Goal: Find specific page/section: Find specific page/section

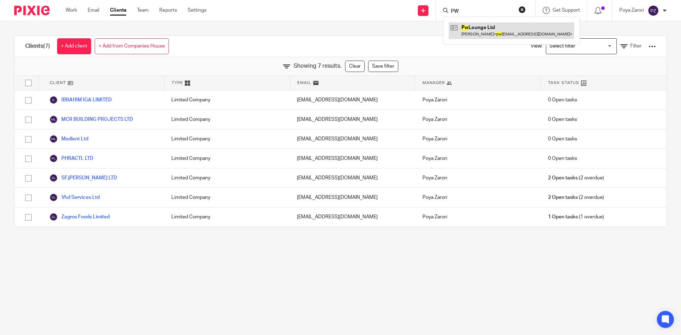
type input "PW"
click at [480, 26] on link at bounding box center [512, 30] width 126 height 16
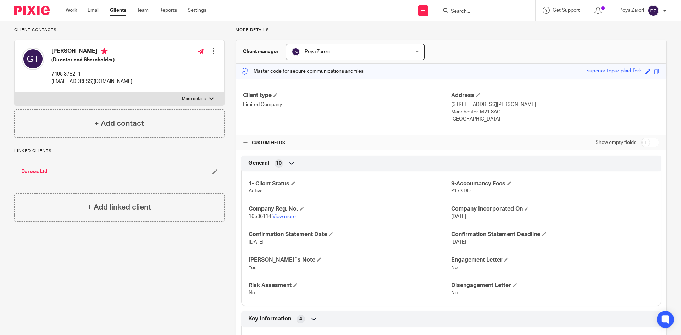
scroll to position [142, 0]
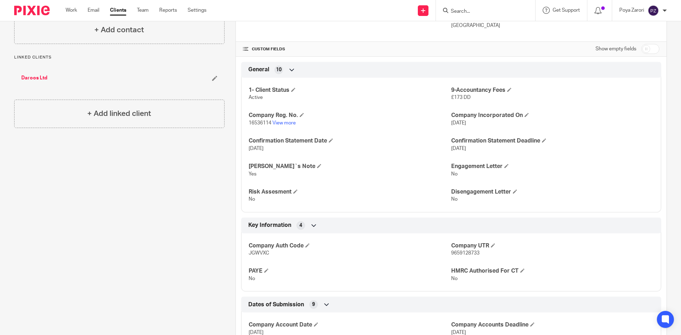
click at [456, 254] on span "9659128733" at bounding box center [465, 253] width 28 height 5
click at [457, 253] on span "9659128733" at bounding box center [465, 253] width 28 height 5
copy span "9659128733"
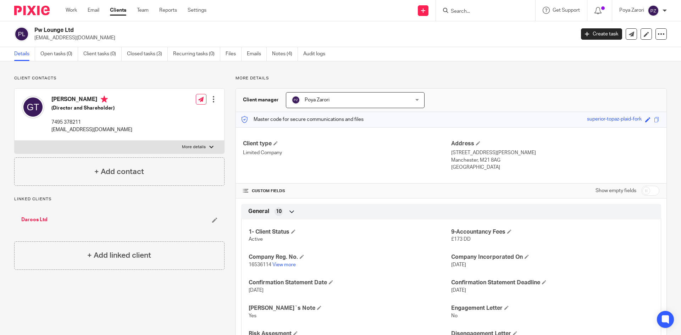
drag, startPoint x: 78, startPoint y: 31, endPoint x: 35, endPoint y: 30, distance: 42.6
click at [35, 30] on h2 "Pw Lounge Ltd" at bounding box center [248, 30] width 429 height 7
click at [282, 263] on link "View more" at bounding box center [283, 265] width 23 height 5
click at [467, 16] on div at bounding box center [485, 10] width 99 height 21
click at [467, 13] on input "Search" at bounding box center [482, 12] width 64 height 6
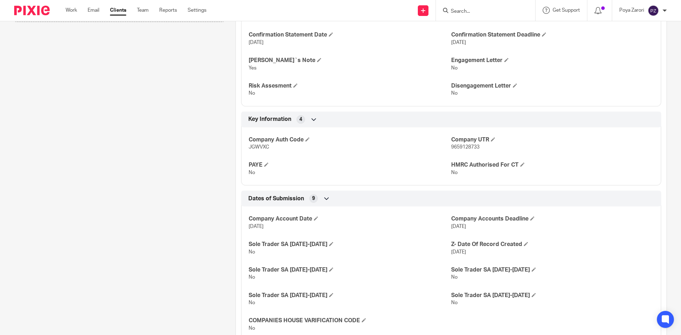
scroll to position [248, 0]
click at [520, 164] on span at bounding box center [522, 164] width 4 height 4
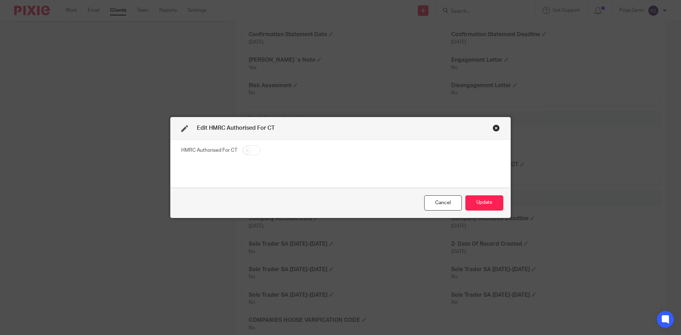
drag, startPoint x: 250, startPoint y: 149, endPoint x: 257, endPoint y: 147, distance: 7.2
click at [250, 146] on input "checkbox" at bounding box center [251, 150] width 18 height 10
checkbox input "true"
click at [491, 200] on button "Update" at bounding box center [484, 202] width 38 height 15
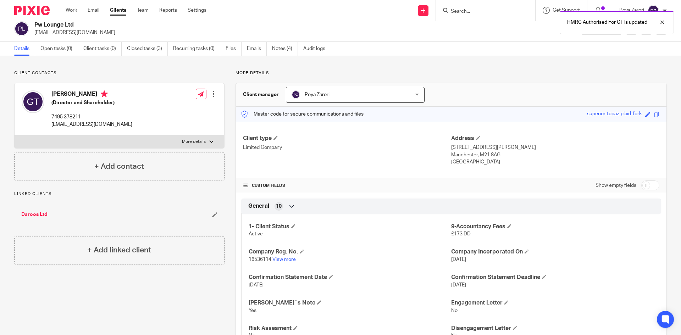
scroll to position [0, 0]
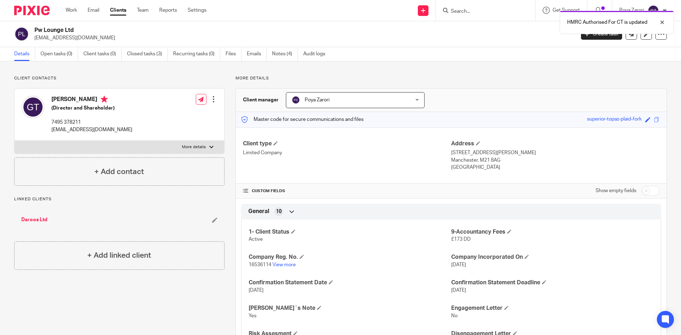
click at [469, 11] on div "HMRC Authorised For CT is updated" at bounding box center [507, 20] width 333 height 27
click at [460, 8] on div "HMRC Authorised For CT is updated" at bounding box center [507, 20] width 333 height 27
click at [459, 12] on div "HMRC Authorised For CT is updated" at bounding box center [507, 20] width 333 height 27
click at [458, 12] on div "HMRC Authorised For CT is updated" at bounding box center [507, 20] width 333 height 27
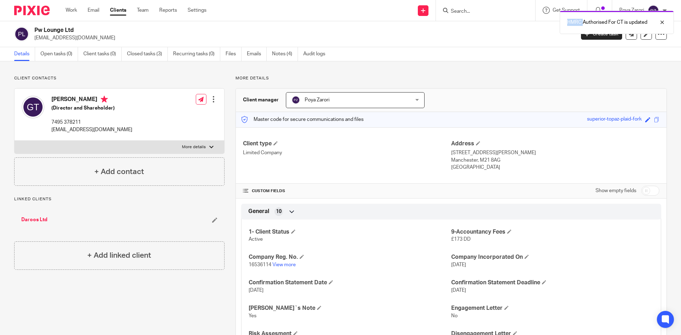
click at [495, 10] on div "HMRC Authorised For CT is updated" at bounding box center [507, 20] width 333 height 27
click at [445, 9] on icon at bounding box center [445, 10] width 5 height 5
click at [451, 8] on form at bounding box center [488, 10] width 76 height 9
click at [464, 8] on form at bounding box center [488, 10] width 76 height 9
click at [466, 12] on input "Search" at bounding box center [482, 12] width 64 height 6
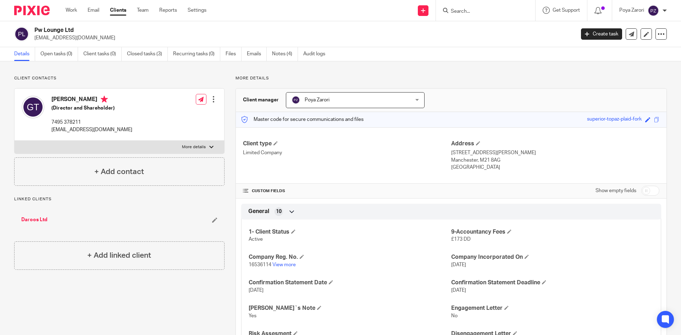
click at [469, 15] on form at bounding box center [488, 10] width 76 height 9
click at [470, 9] on input "Search" at bounding box center [482, 12] width 64 height 6
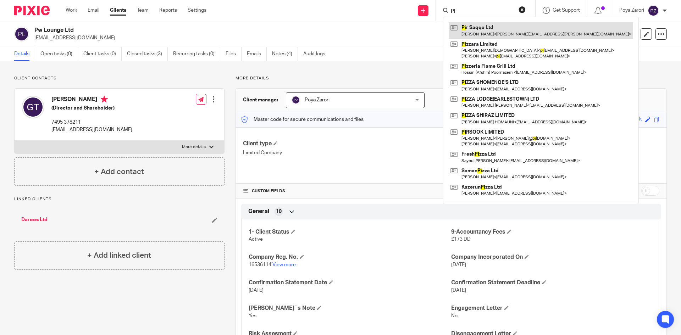
type input "PI"
click at [486, 31] on link at bounding box center [541, 30] width 184 height 16
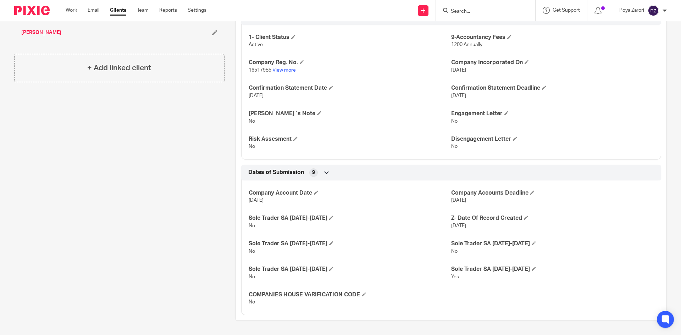
scroll to position [17, 0]
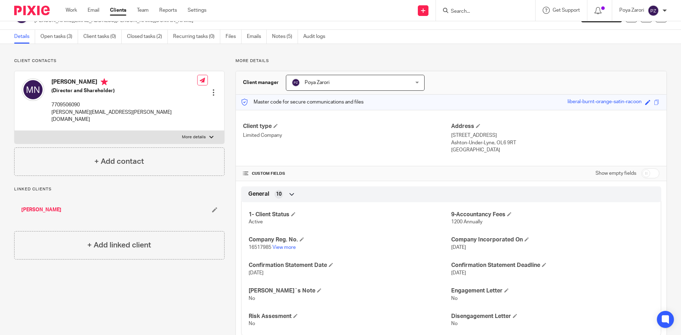
click at [647, 172] on input "checkbox" at bounding box center [650, 174] width 18 height 10
checkbox input "true"
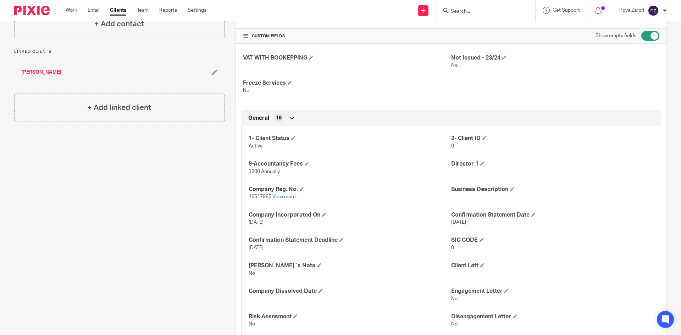
scroll to position [177, 0]
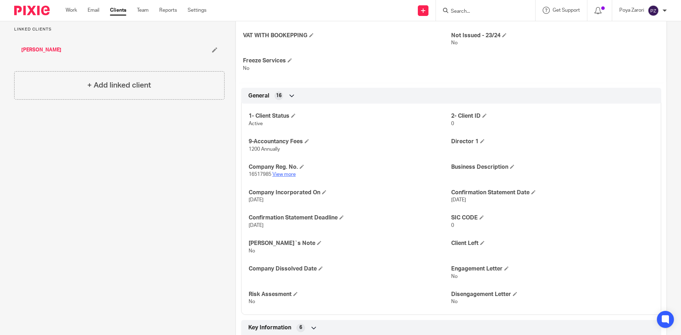
click at [284, 176] on link "View more" at bounding box center [283, 174] width 23 height 5
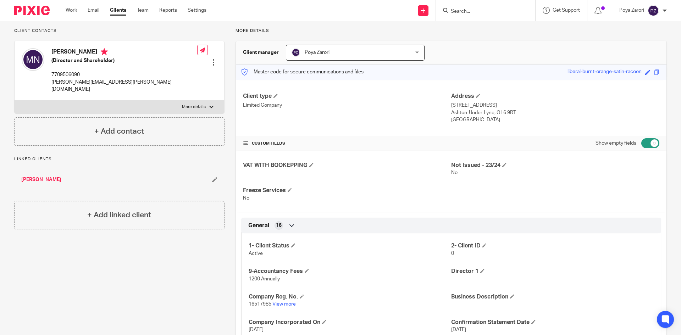
scroll to position [0, 0]
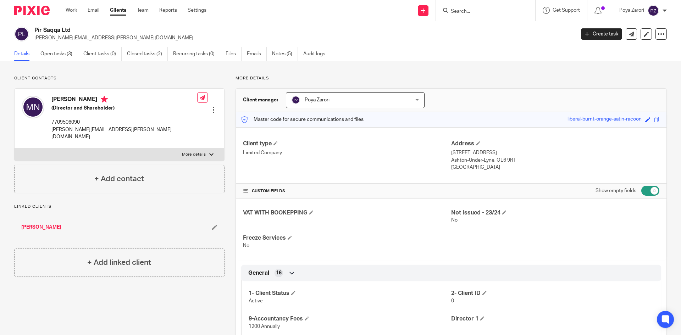
click at [469, 11] on input "Search" at bounding box center [482, 12] width 64 height 6
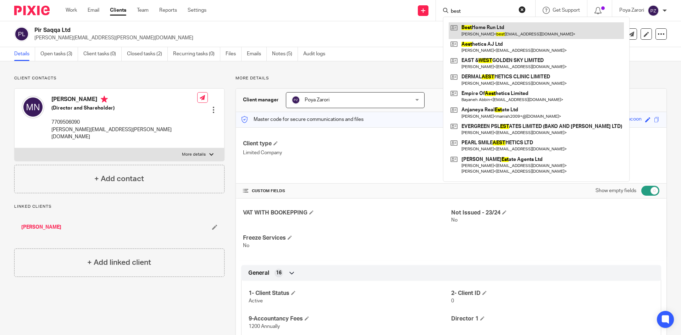
type input "best"
click at [480, 28] on link at bounding box center [536, 30] width 175 height 16
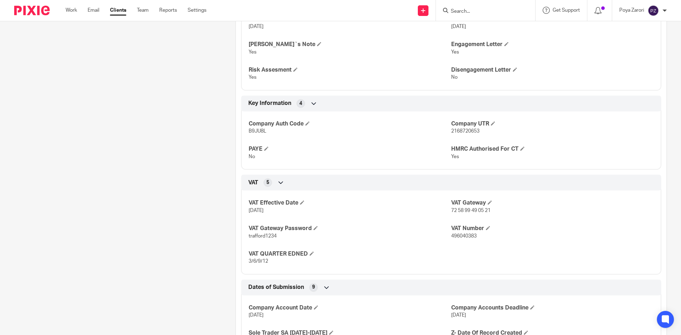
scroll to position [284, 0]
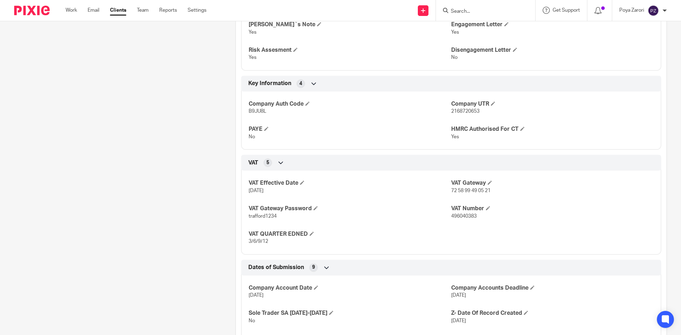
click at [461, 109] on span "2168720653" at bounding box center [465, 111] width 28 height 5
copy span "2168720653"
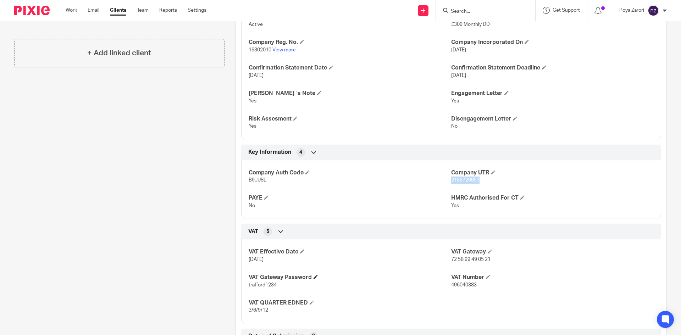
scroll to position [213, 0]
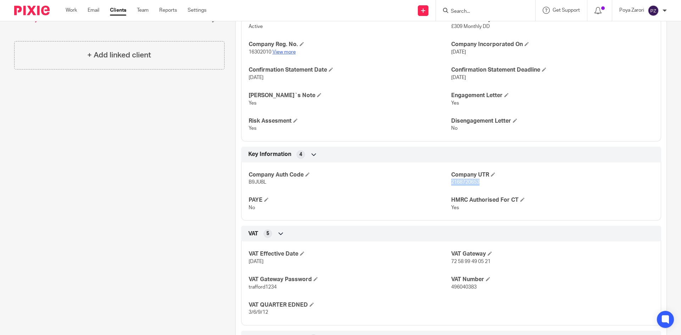
click at [283, 50] on link "View more" at bounding box center [283, 52] width 23 height 5
click at [462, 10] on input "Search" at bounding box center [482, 12] width 64 height 6
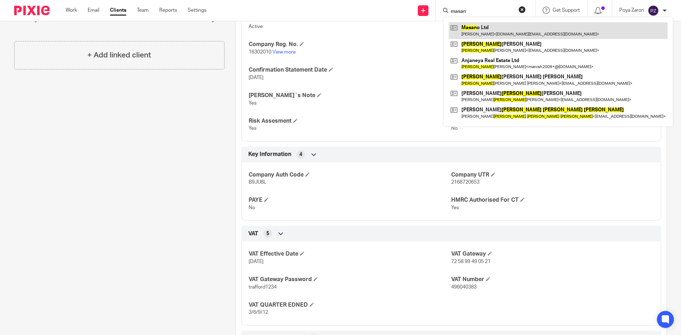
type input "masan"
click at [476, 33] on link at bounding box center [558, 30] width 219 height 16
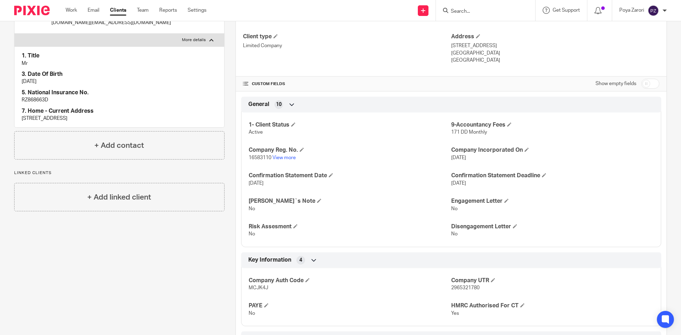
scroll to position [106, 0]
click at [290, 158] on link "View more" at bounding box center [283, 158] width 23 height 5
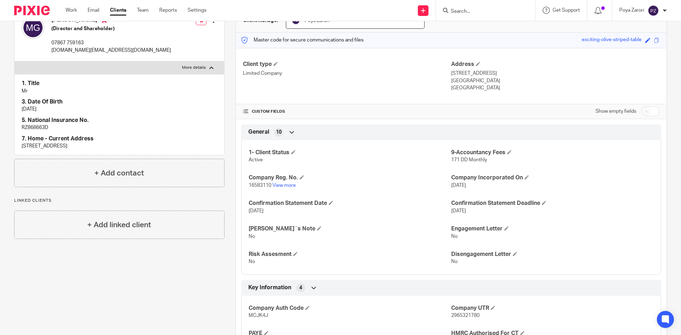
scroll to position [0, 0]
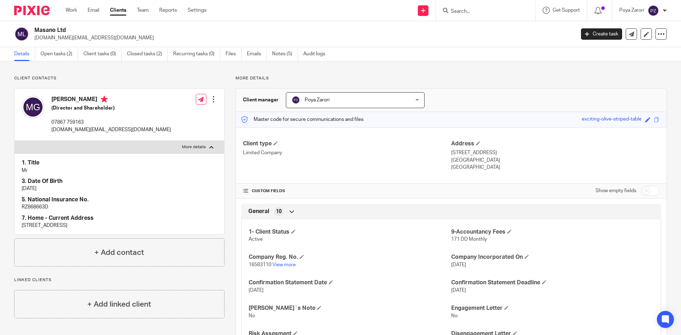
drag, startPoint x: 105, startPoint y: 225, endPoint x: 21, endPoint y: 228, distance: 84.1
click at [21, 228] on div "1. Title Mr 3. Date Of Birth [DATE] 5. National Insurance No. RZ868663D 7. Home…" at bounding box center [120, 194] width 210 height 81
copy p "[STREET_ADDRESS]"
